Goal: Task Accomplishment & Management: Use online tool/utility

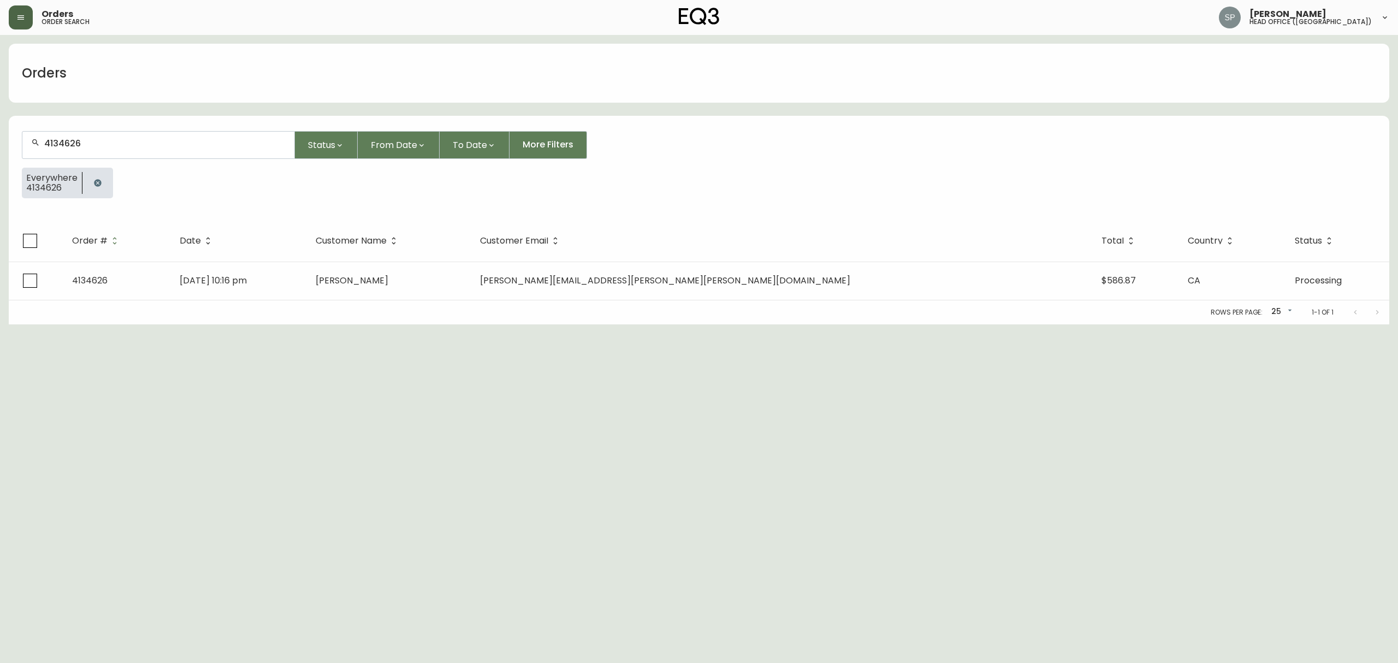
click at [16, 16] on icon "button" at bounding box center [20, 17] width 9 height 9
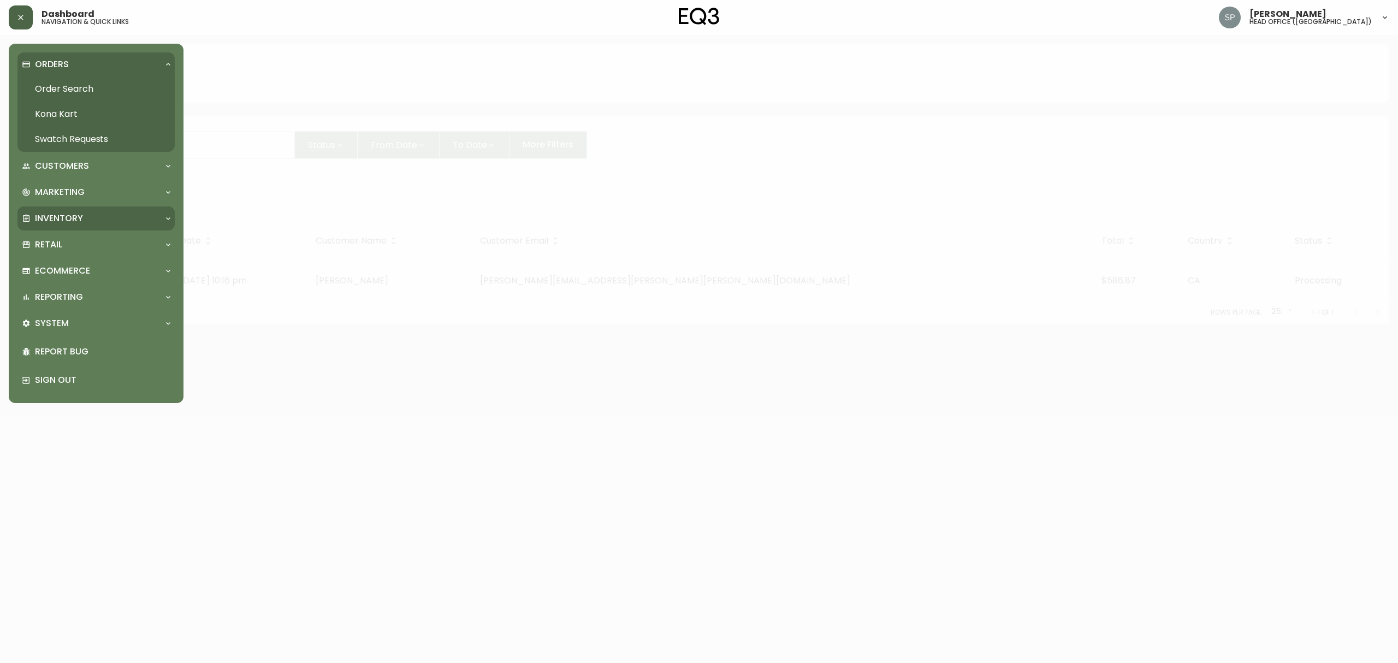
click at [66, 216] on p "Inventory" at bounding box center [59, 218] width 48 height 12
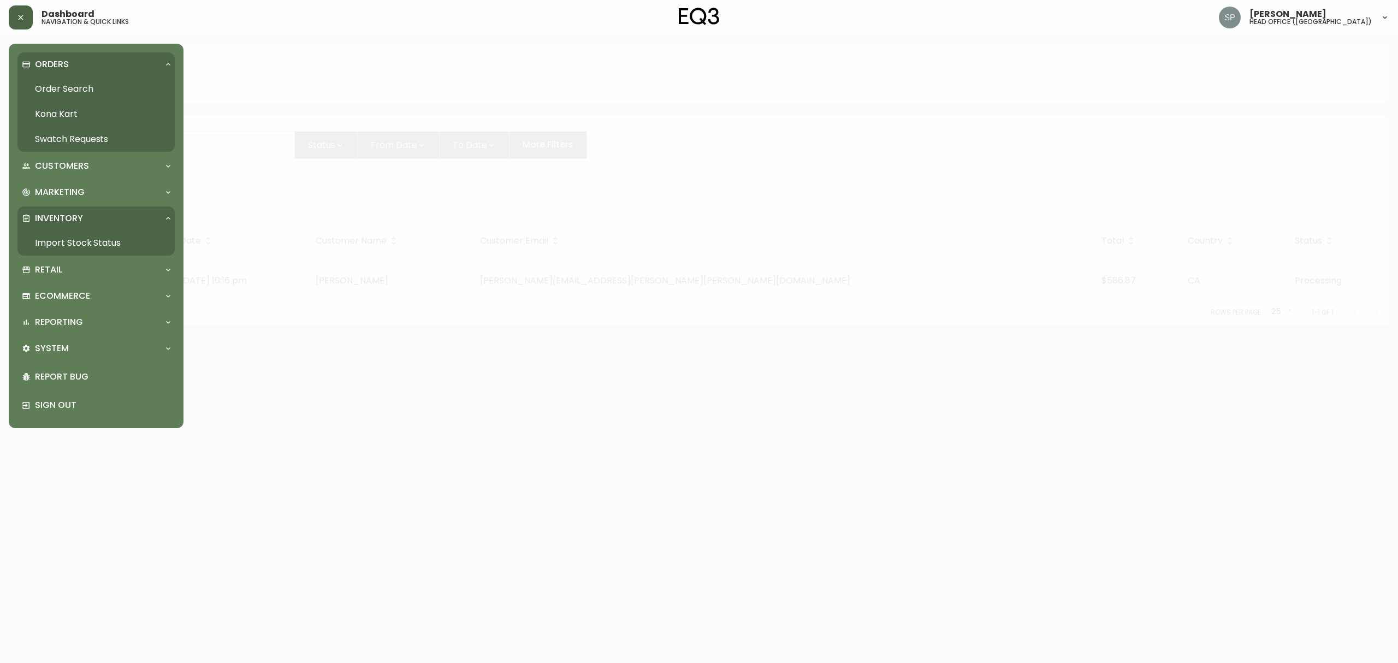
click at [90, 243] on link "Import Stock Status" at bounding box center [95, 242] width 157 height 25
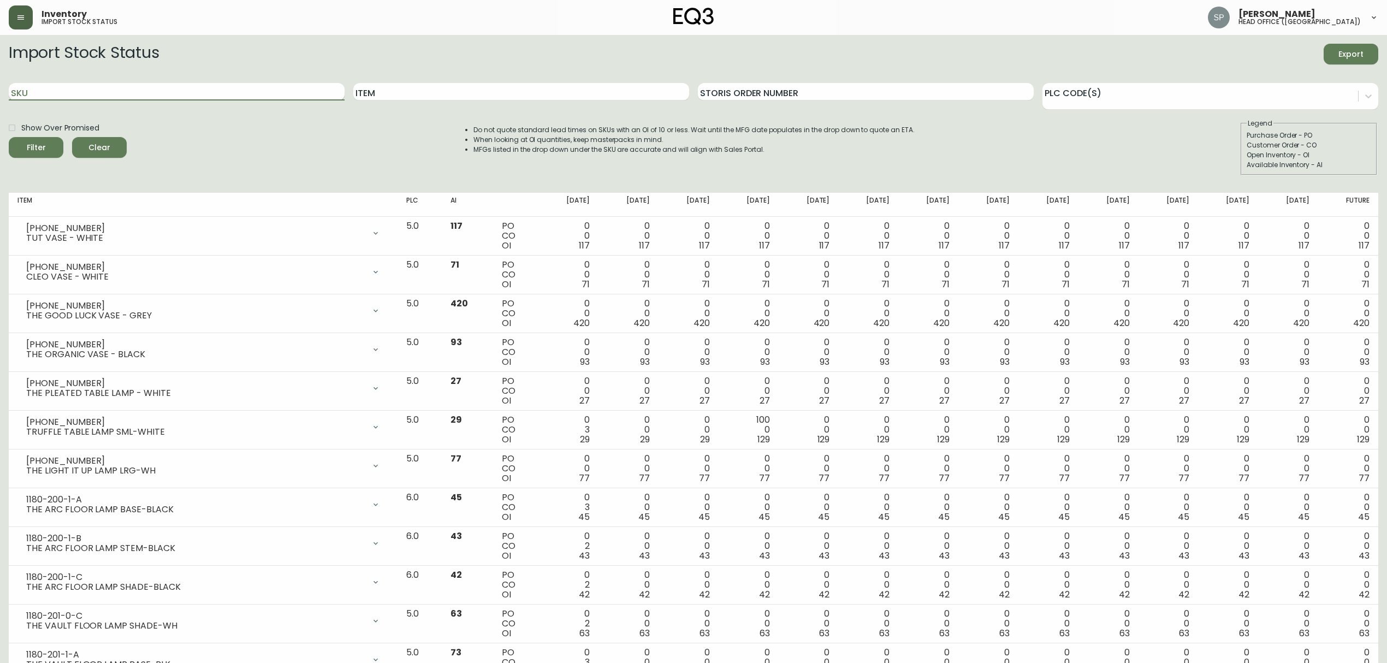
click at [202, 94] on input "SKU" at bounding box center [177, 91] width 336 height 17
paste input "2030-507-4-A"
type input "2030-507-4-A"
click at [9, 137] on button "Filter" at bounding box center [36, 147] width 55 height 21
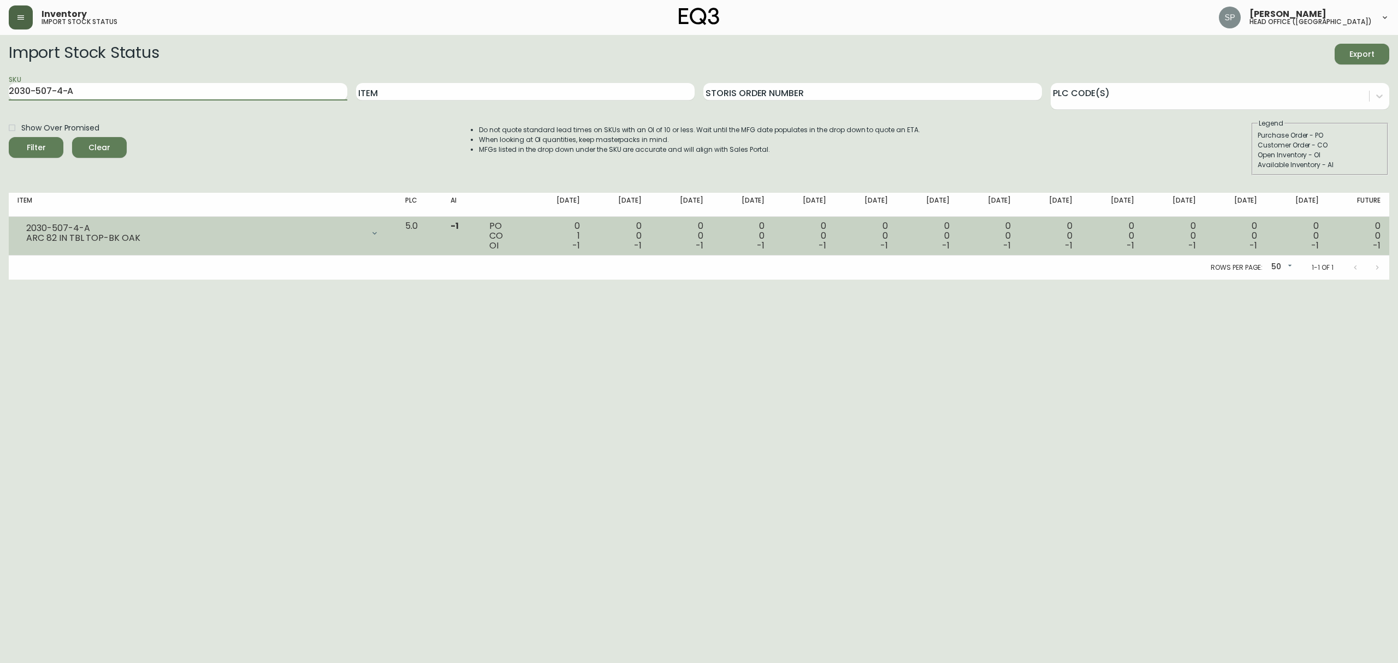
click at [377, 233] on icon at bounding box center [374, 233] width 4 height 3
